Goal: Task Accomplishment & Management: Complete application form

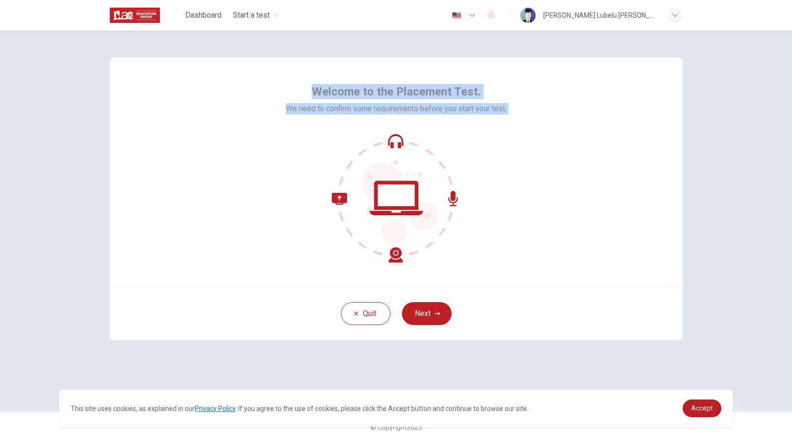
drag, startPoint x: 312, startPoint y: 90, endPoint x: 542, endPoint y: 209, distance: 258.6
click at [542, 209] on div "Welcome to the Placement Test. We need to confirm some requirements before you …" at bounding box center [396, 171] width 573 height 229
copy div "Welcome to the Placement Test. We need to confirm some requirements before you …"
click at [435, 322] on button "Next" at bounding box center [427, 313] width 50 height 23
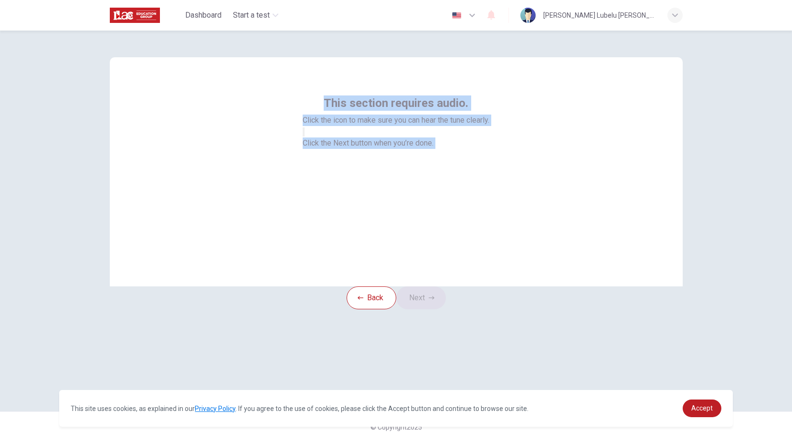
copy div "Welcome to the Placement Test. We need to confirm some requirements before you …"
click at [303, 134] on icon "button" at bounding box center [303, 134] width 0 height 0
click at [432, 257] on div "This section requires audio. Click the icon to make sure you can hear the tune …" at bounding box center [396, 171] width 573 height 229
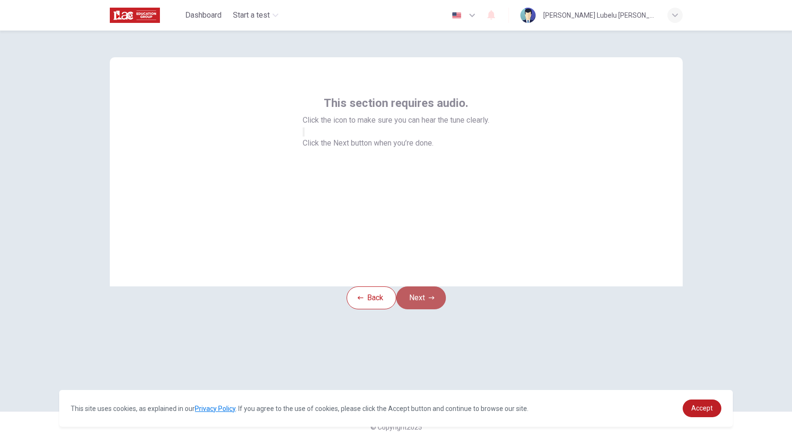
click at [432, 307] on button "Next" at bounding box center [421, 297] width 50 height 23
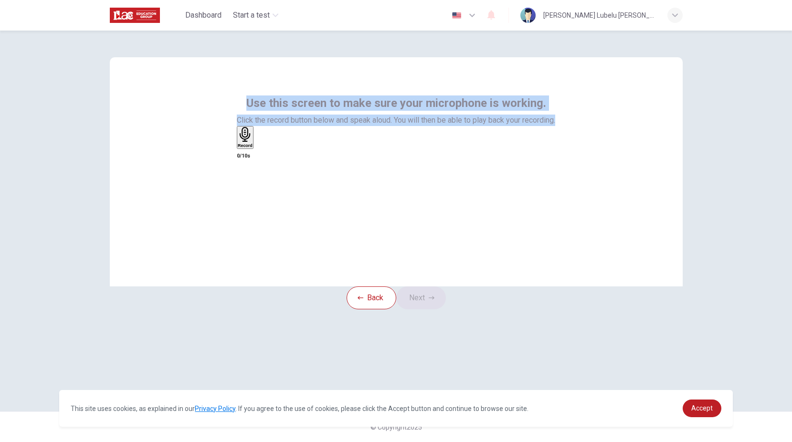
drag, startPoint x: 249, startPoint y: 101, endPoint x: 559, endPoint y: 118, distance: 310.2
click at [559, 118] on div "Use this screen to make sure your microphone is working. Click the record butto…" at bounding box center [396, 171] width 573 height 229
copy div "Use this screen to make sure your microphone is working. Click the record butto…"
click at [252, 148] on div "Record" at bounding box center [245, 137] width 15 height 21
click at [265, 156] on icon "button" at bounding box center [262, 152] width 5 height 7
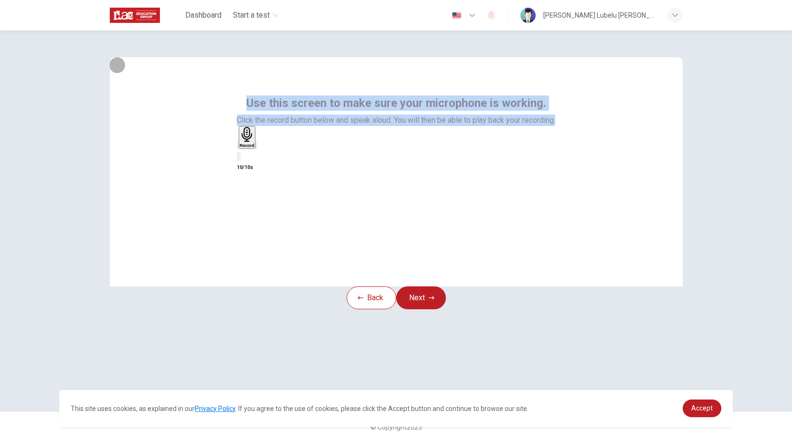
click at [238, 147] on icon "button" at bounding box center [238, 147] width 0 height 0
click at [250, 142] on icon "button" at bounding box center [245, 134] width 10 height 15
click at [256, 147] on icon "button" at bounding box center [256, 147] width 0 height 0
click at [443, 309] on button "Next" at bounding box center [421, 297] width 50 height 23
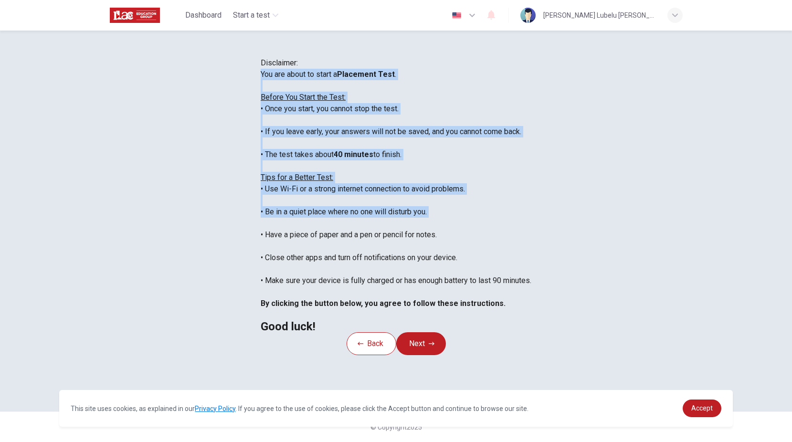
scroll to position [11, 0]
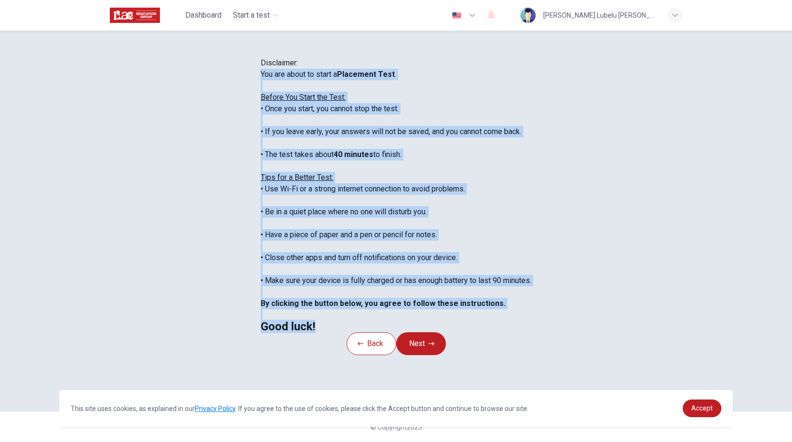
drag, startPoint x: 192, startPoint y: 137, endPoint x: 291, endPoint y: 385, distance: 266.6
click at [291, 332] on div "You are about to start a Placement Test . Before You Start the Test: • Once you…" at bounding box center [396, 200] width 271 height 263
copy div "You are about to start a Placement Test . Before You Start the Test: • Once you…"
click at [518, 263] on div "You are about to start a Placement Test . Before You Start the Test: • Once you…" at bounding box center [396, 200] width 271 height 263
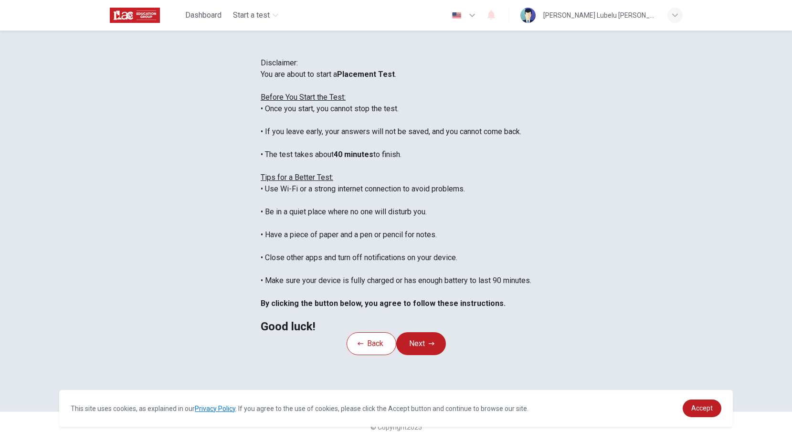
scroll to position [0, 0]
click at [716, 182] on div "Disclaimer: You are about to start a Placement Test . Before You Start the Test…" at bounding box center [396, 236] width 792 height 411
click at [495, 15] on icon "button" at bounding box center [491, 15] width 8 height 10
click at [695, 441] on div at bounding box center [396, 442] width 792 height 0
click at [420, 355] on button "Next" at bounding box center [421, 343] width 50 height 23
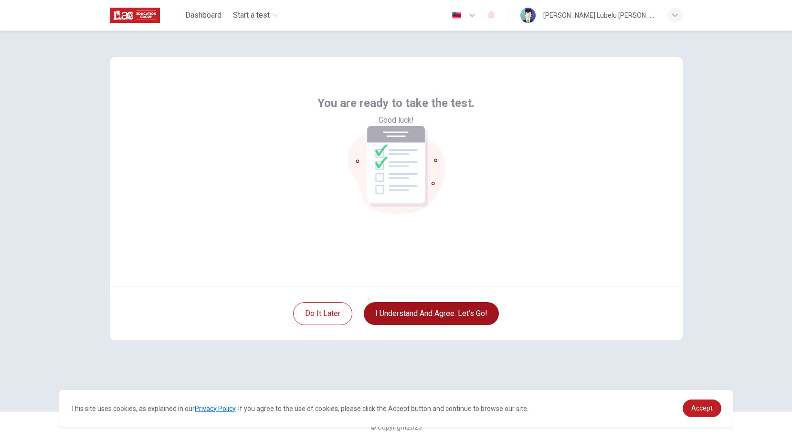
click at [427, 316] on button "I understand and agree. Let’s go!" at bounding box center [431, 313] width 135 height 23
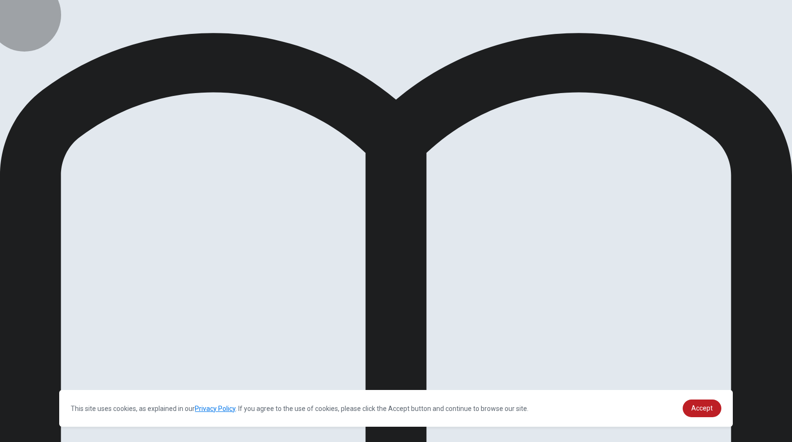
click at [710, 406] on span "Accept" at bounding box center [701, 408] width 21 height 8
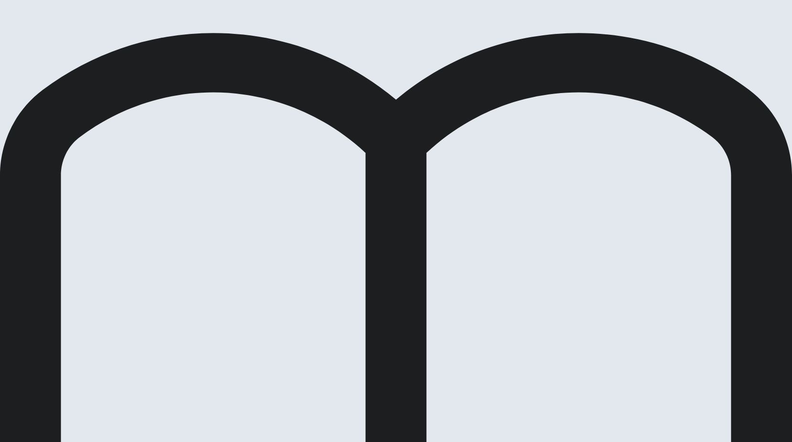
drag, startPoint x: 559, startPoint y: 21, endPoint x: 558, endPoint y: 27, distance: 6.3
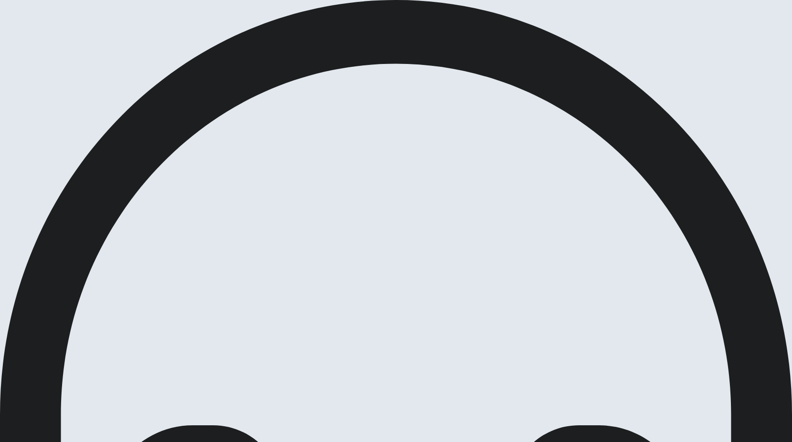
click at [542, 26] on span at bounding box center [542, 26] width 0 height 0
type input "1"
drag, startPoint x: 561, startPoint y: 34, endPoint x: 584, endPoint y: 34, distance: 23.4
click at [542, 26] on span at bounding box center [542, 26] width 0 height 0
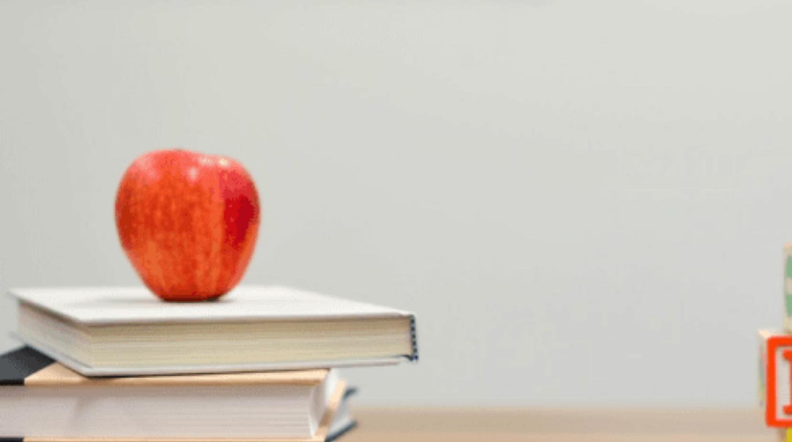
scroll to position [0, 0]
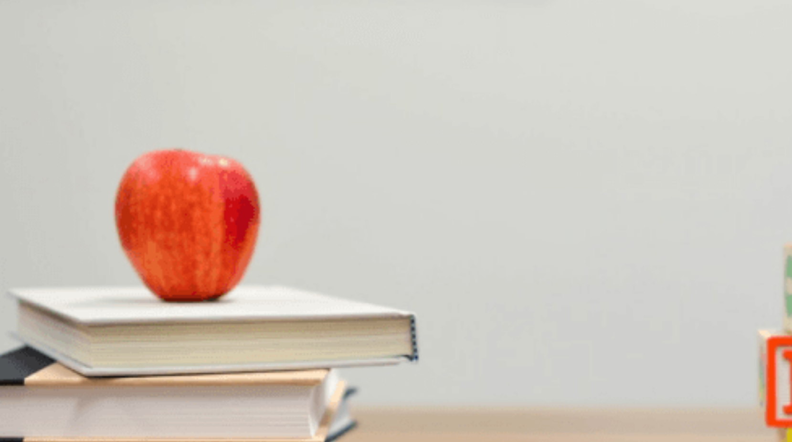
type input "0"
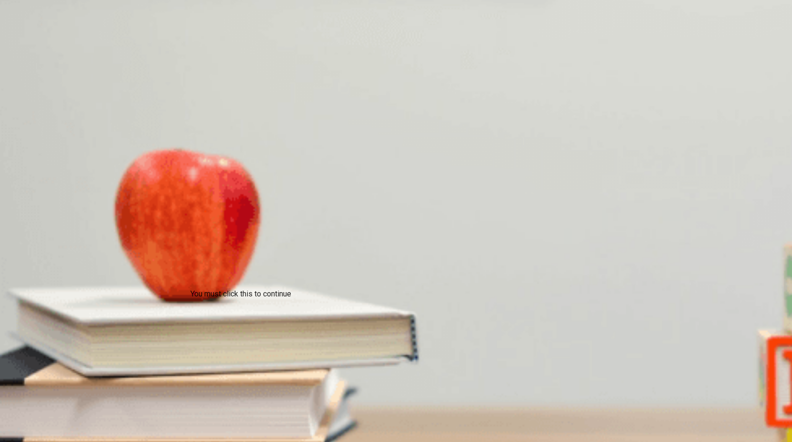
drag, startPoint x: 347, startPoint y: 118, endPoint x: 436, endPoint y: 224, distance: 138.2
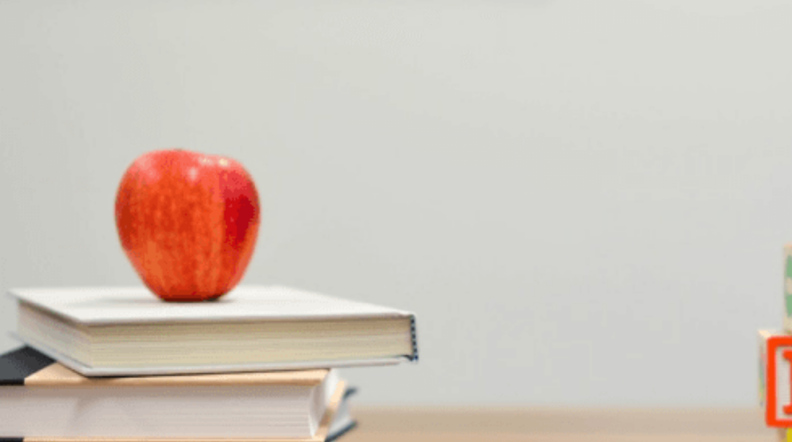
scroll to position [429, 0]
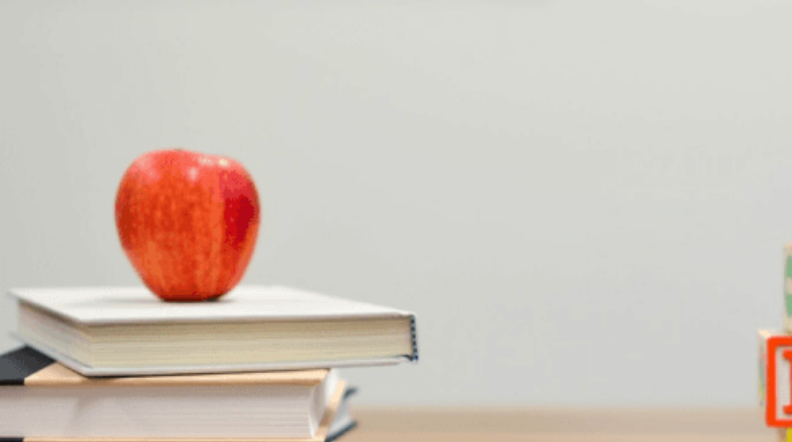
scroll to position [0, 0]
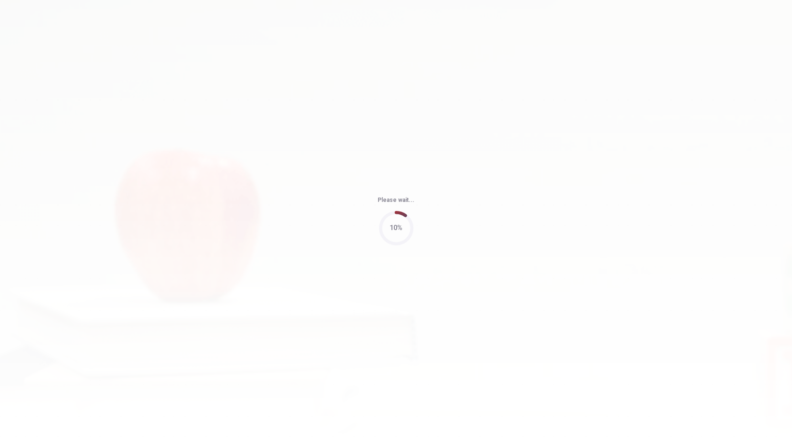
type input "99"
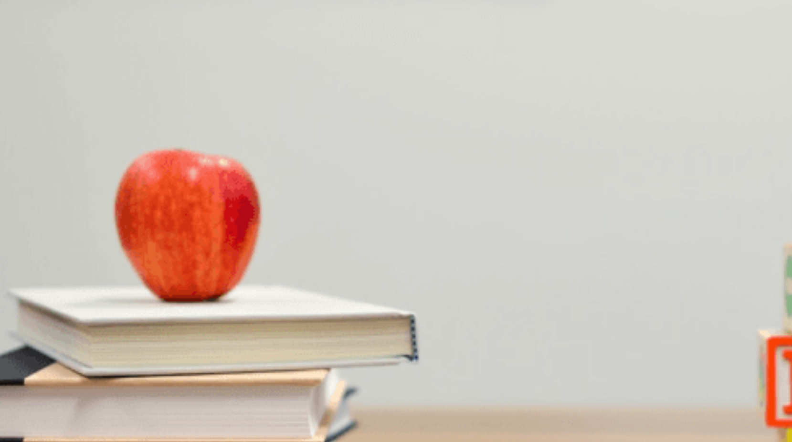
scroll to position [668, 0]
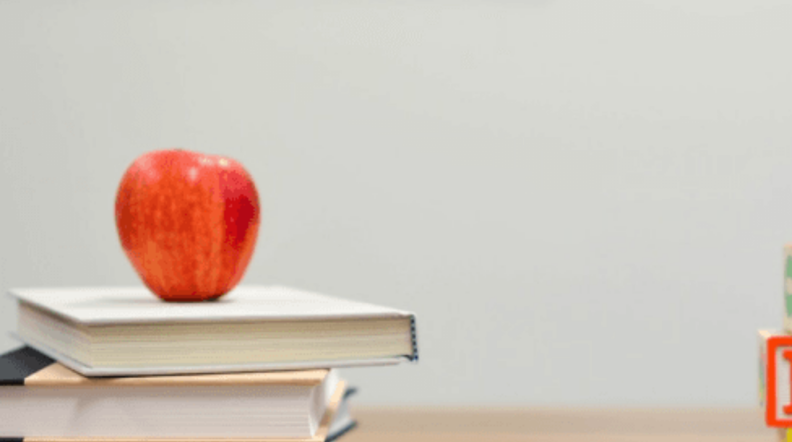
scroll to position [95, 0]
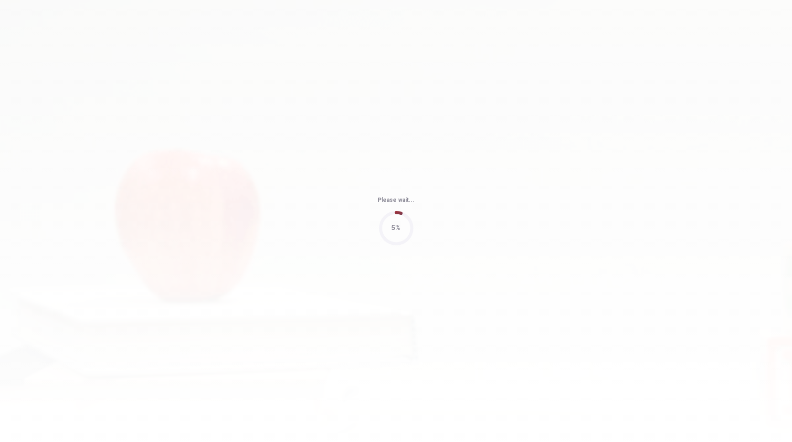
type input "98"
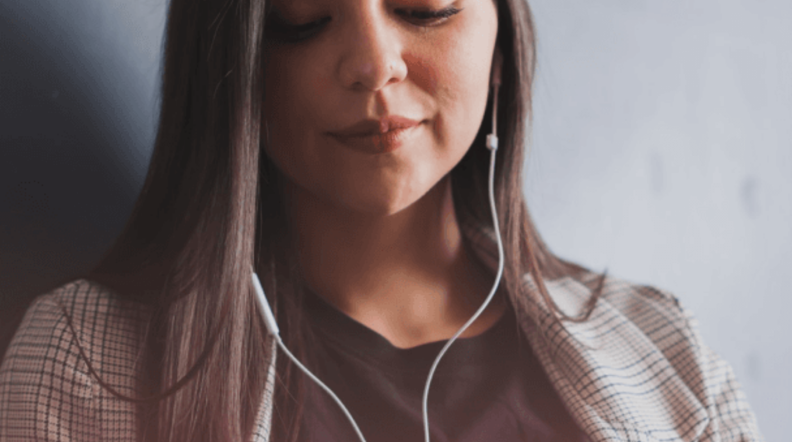
scroll to position [48, 0]
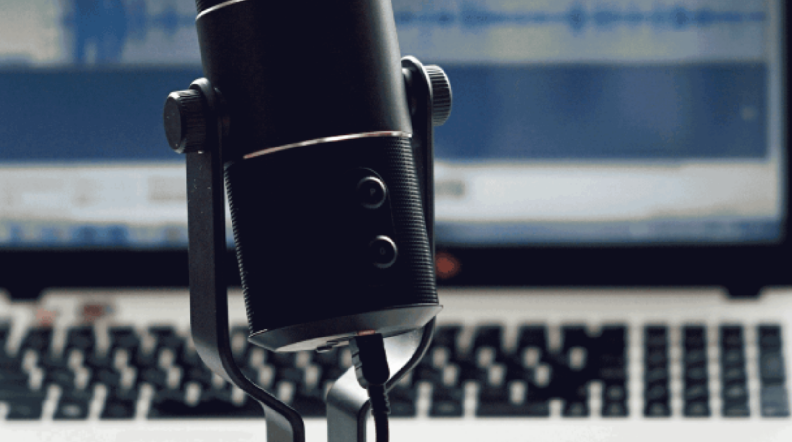
drag, startPoint x: 544, startPoint y: 45, endPoint x: 539, endPoint y: 64, distance: 20.1
click at [539, 64] on img at bounding box center [396, 221] width 792 height 442
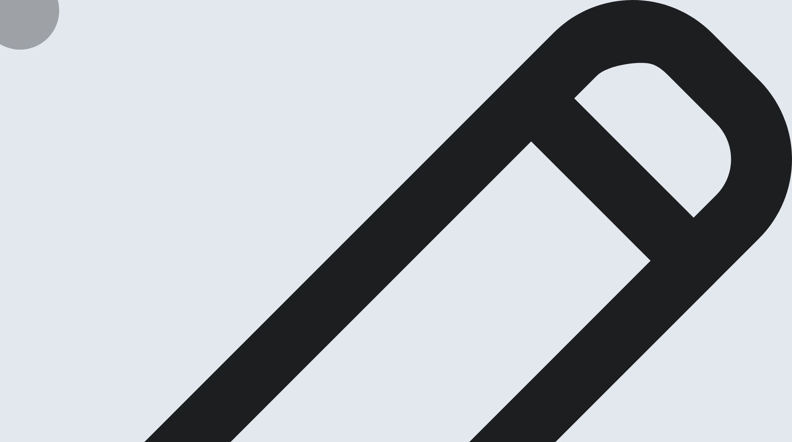
type textarea "O"
drag, startPoint x: 480, startPoint y: 120, endPoint x: 609, endPoint y: 112, distance: 129.6
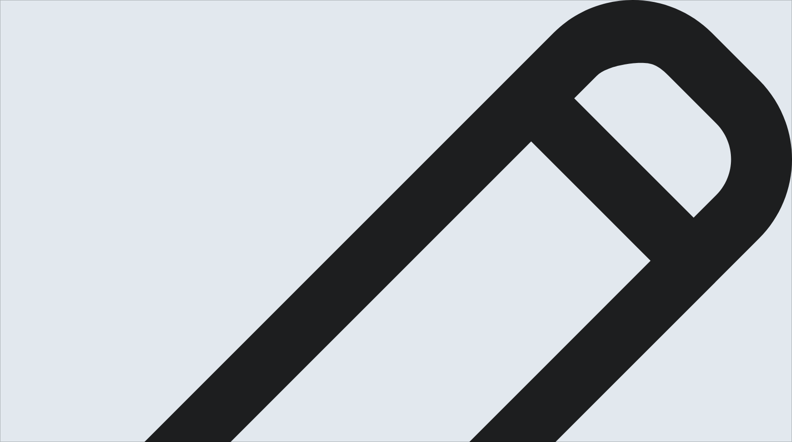
drag, startPoint x: 520, startPoint y: 140, endPoint x: 529, endPoint y: 140, distance: 9.1
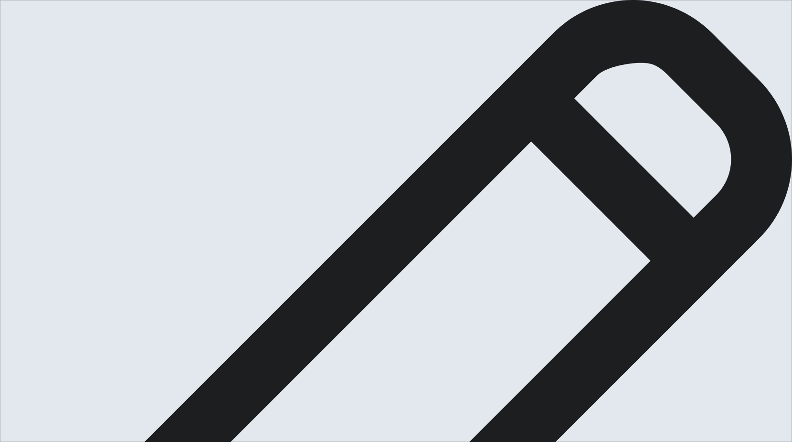
drag, startPoint x: 573, startPoint y: 174, endPoint x: 600, endPoint y: 173, distance: 27.2
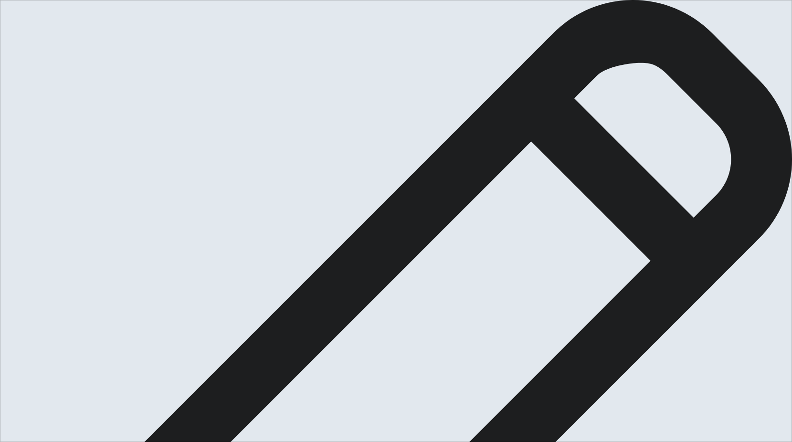
drag, startPoint x: 445, startPoint y: 176, endPoint x: 407, endPoint y: 183, distance: 37.8
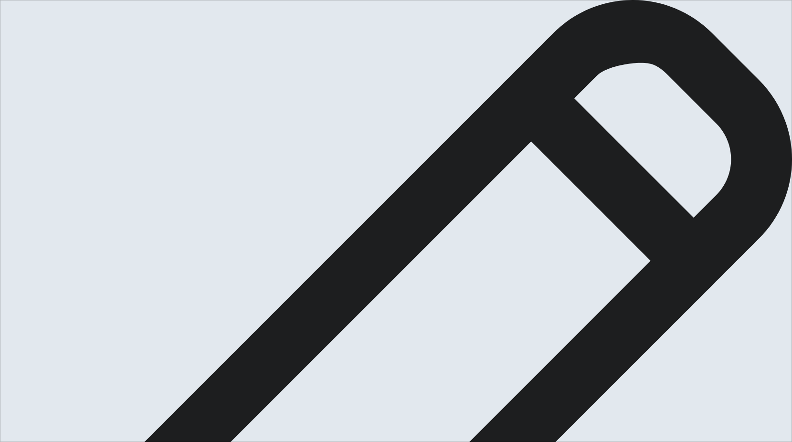
type textarea "One of the memorable family tradition in my life is celebrating Christmas toget…"
